Goal: Navigation & Orientation: Find specific page/section

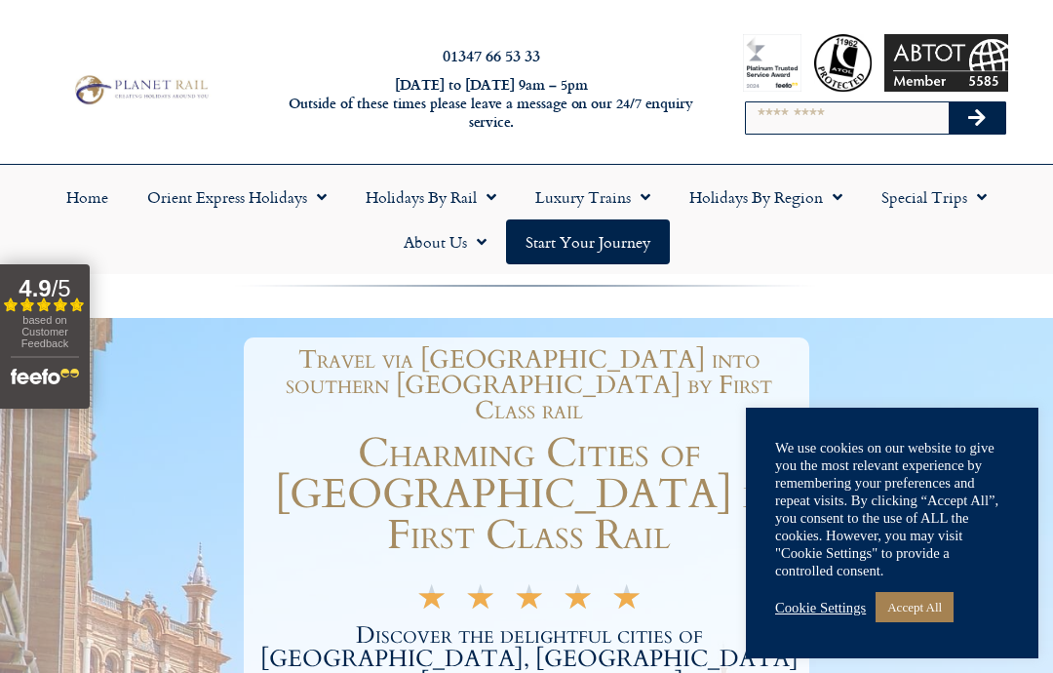
click at [935, 603] on link "Accept All" at bounding box center [915, 607] width 78 height 30
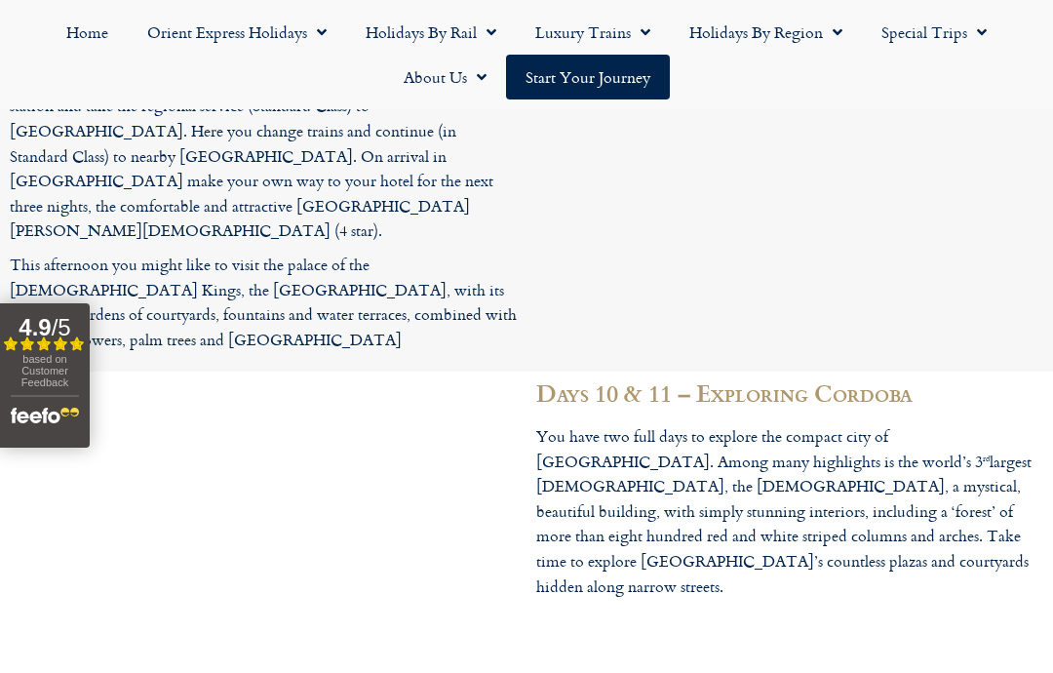
scroll to position [4969, 0]
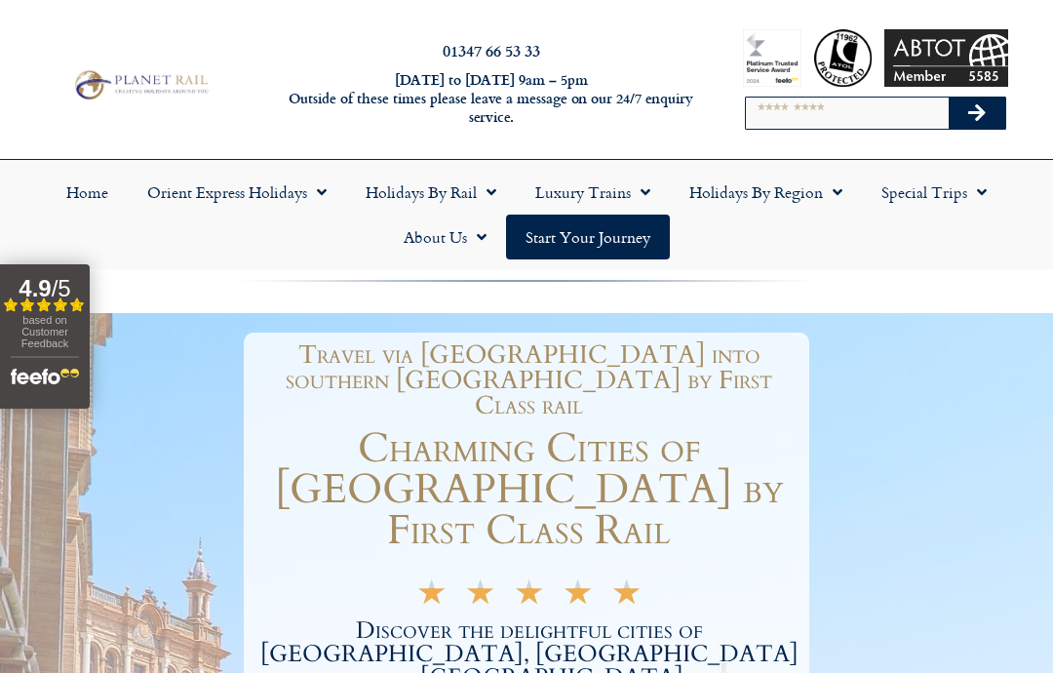
scroll to position [0, 0]
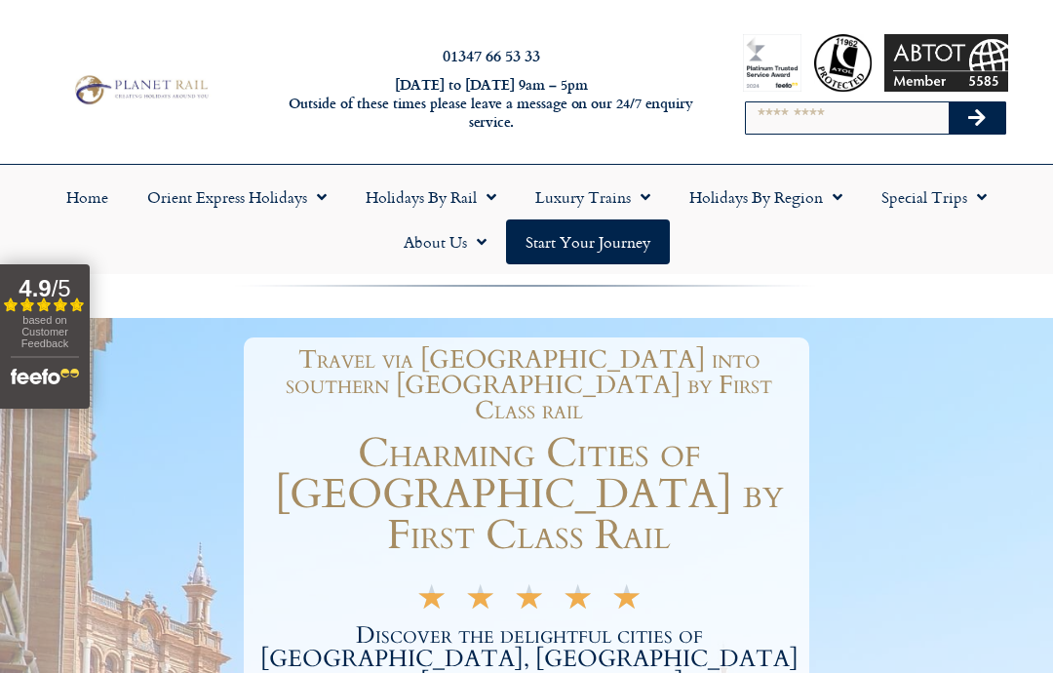
click at [436, 206] on link "Holidays by Rail" at bounding box center [431, 197] width 170 height 45
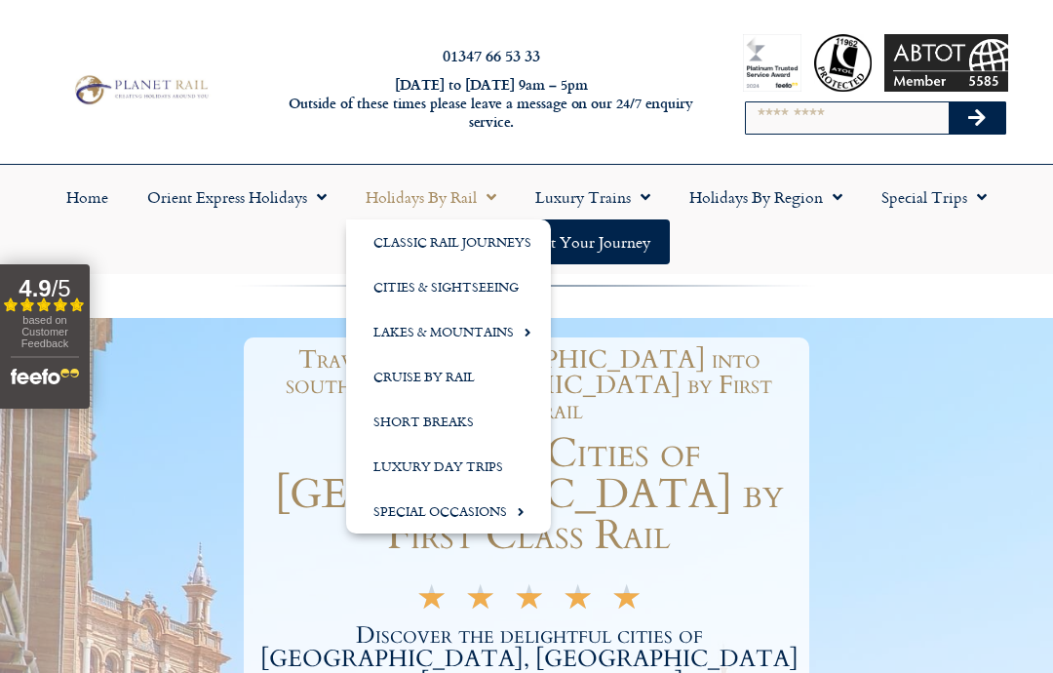
click at [474, 253] on link "Classic Rail Journeys" at bounding box center [448, 241] width 205 height 45
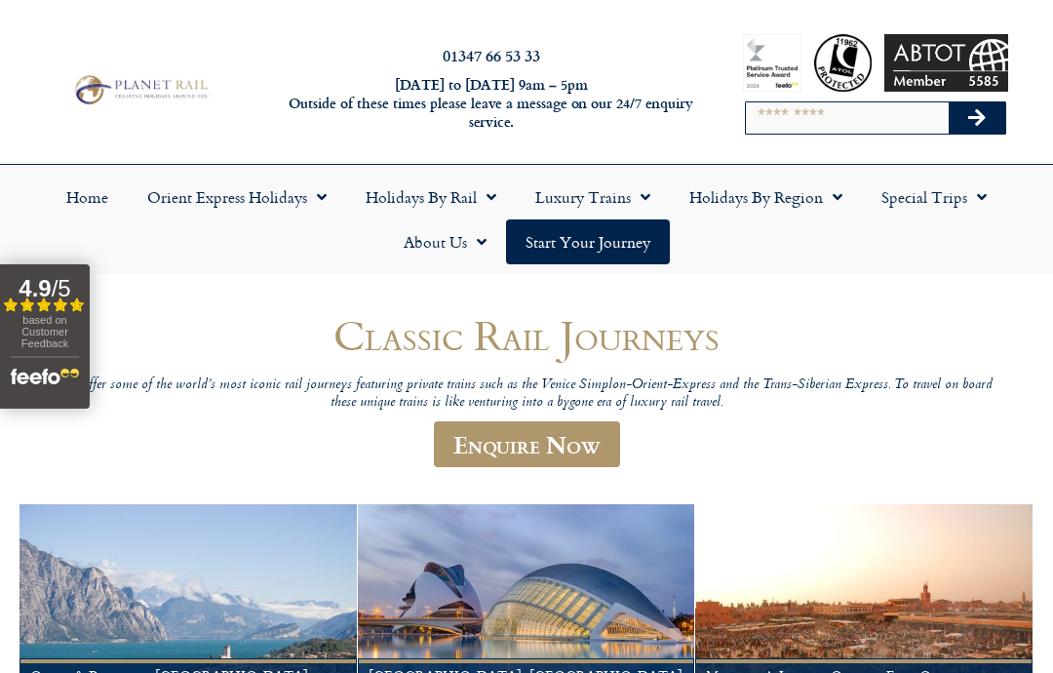
click at [599, 244] on link "Start your Journey" at bounding box center [588, 241] width 164 height 45
